Goal: Task Accomplishment & Management: Manage account settings

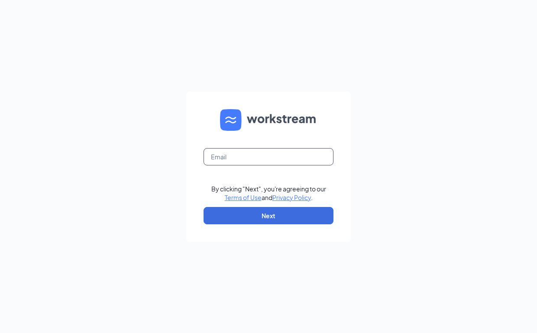
click at [259, 152] on input "text" at bounding box center [269, 156] width 130 height 17
click at [262, 159] on input "text" at bounding box center [269, 156] width 130 height 17
click at [233, 164] on input "text" at bounding box center [269, 156] width 130 height 17
click at [243, 152] on input "text" at bounding box center [269, 156] width 130 height 17
type input "brett+demo@workstream.is"
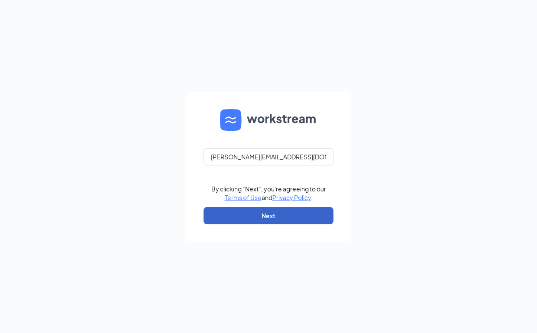
click at [292, 224] on button "Next" at bounding box center [269, 215] width 130 height 17
